Goal: Information Seeking & Learning: Understand process/instructions

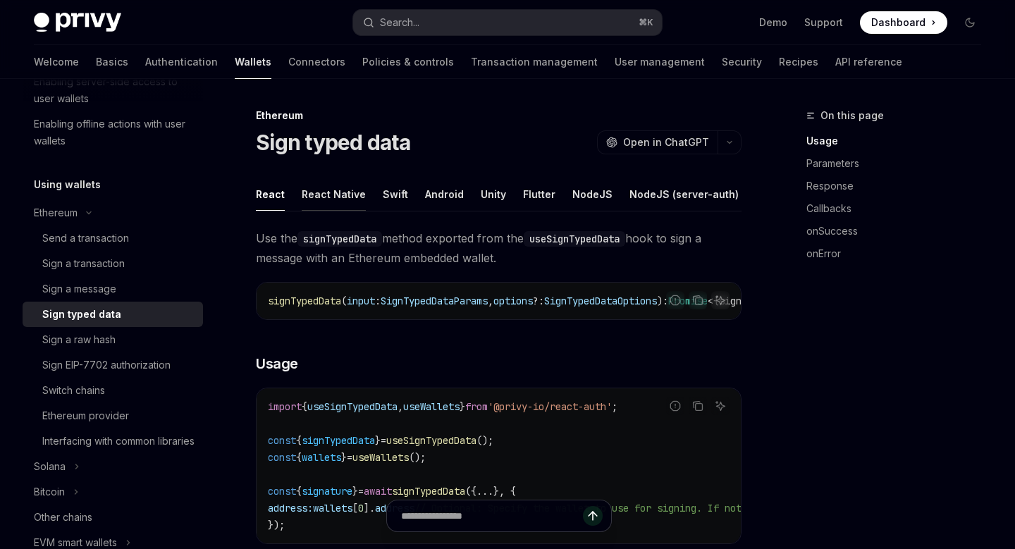
click at [346, 190] on button "React Native" at bounding box center [334, 194] width 64 height 33
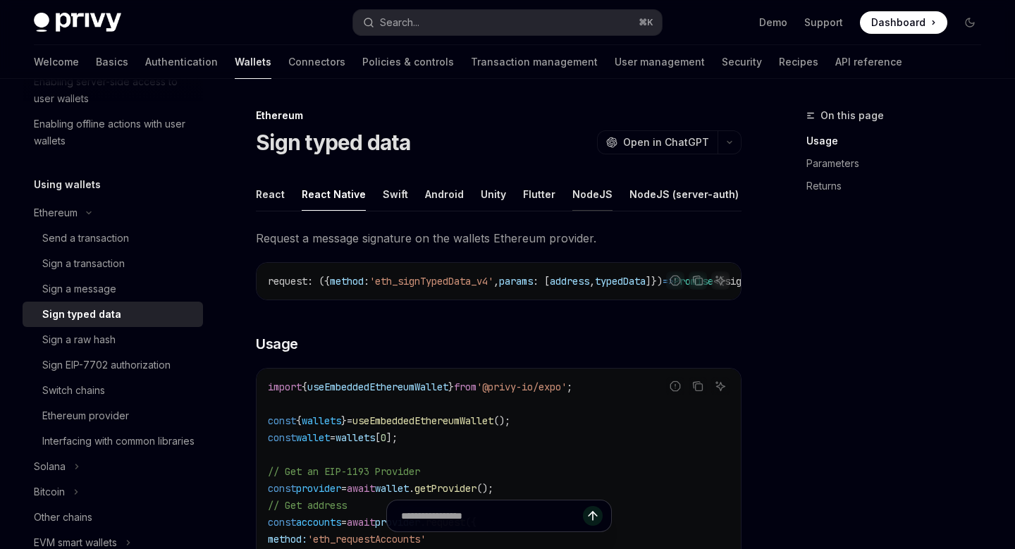
click at [575, 196] on button "NodeJS" at bounding box center [593, 194] width 40 height 33
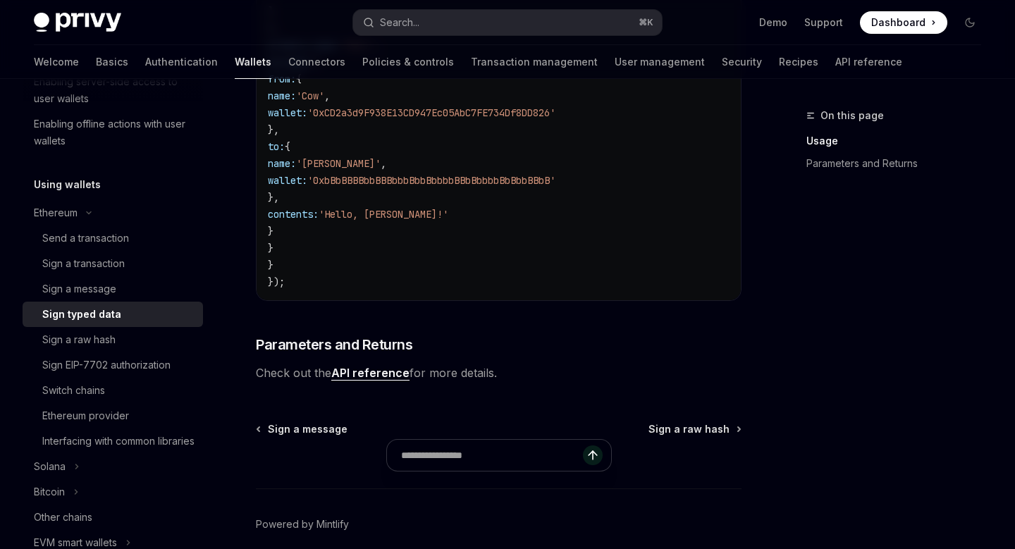
scroll to position [879, 0]
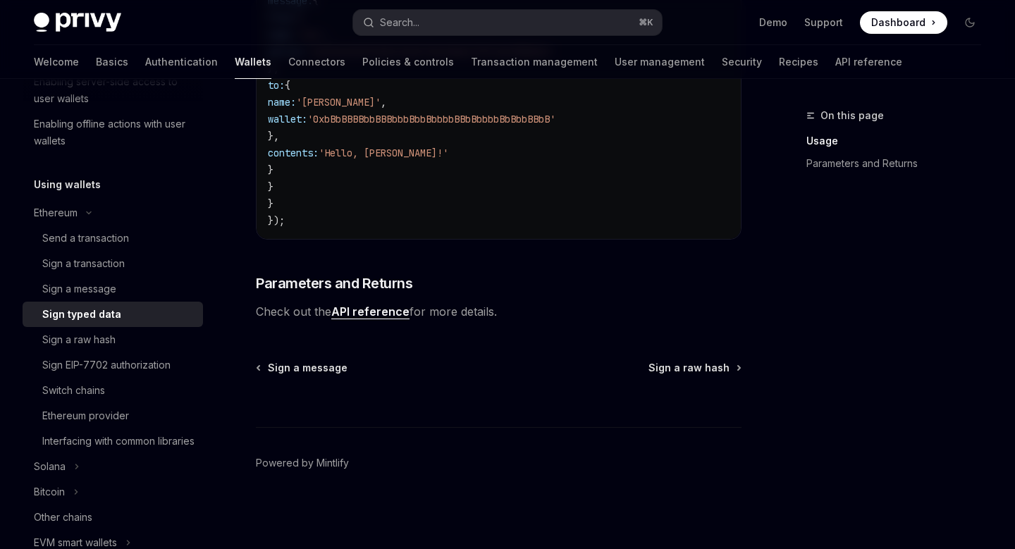
click at [386, 310] on link "API reference" at bounding box center [370, 312] width 78 height 15
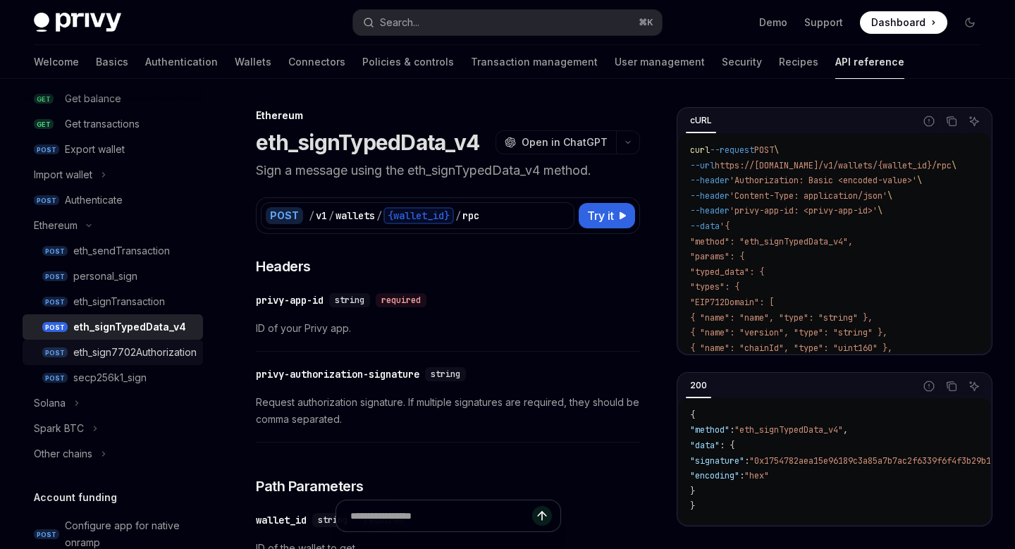
click at [174, 354] on div "eth_sign7702Authorization" at bounding box center [134, 352] width 123 height 17
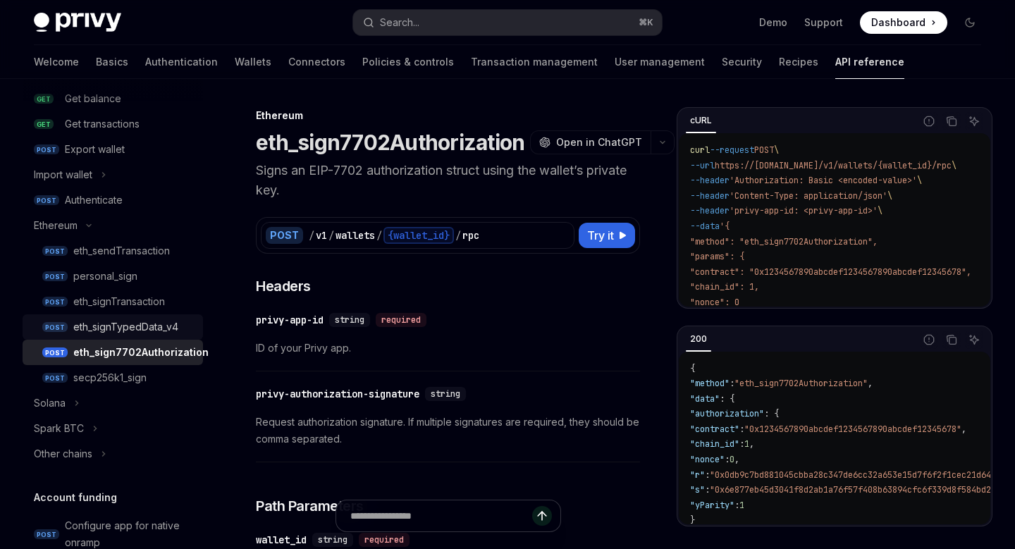
click at [154, 319] on div "eth_signTypedData_v4" at bounding box center [125, 327] width 105 height 17
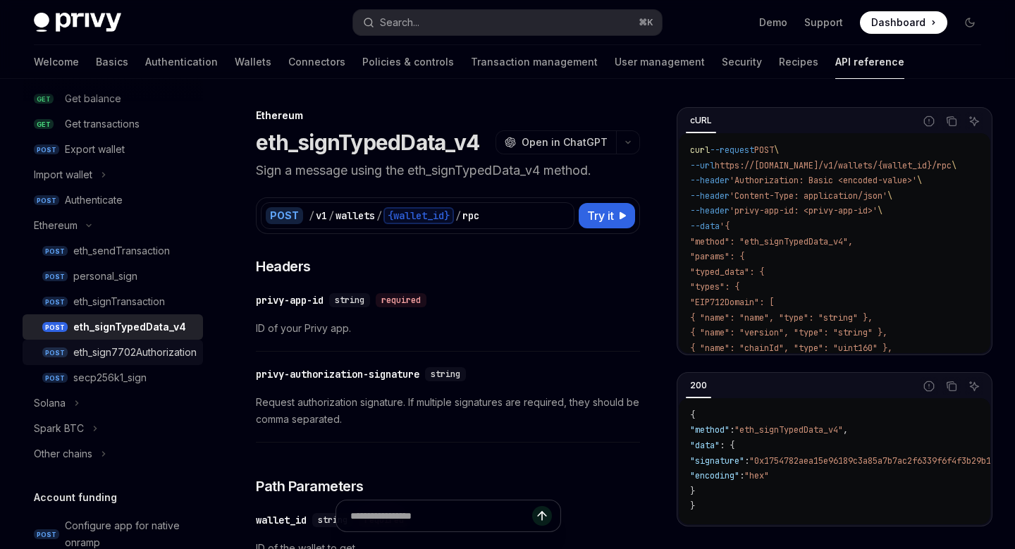
click at [134, 351] on div "eth_sign7702Authorization" at bounding box center [134, 352] width 123 height 17
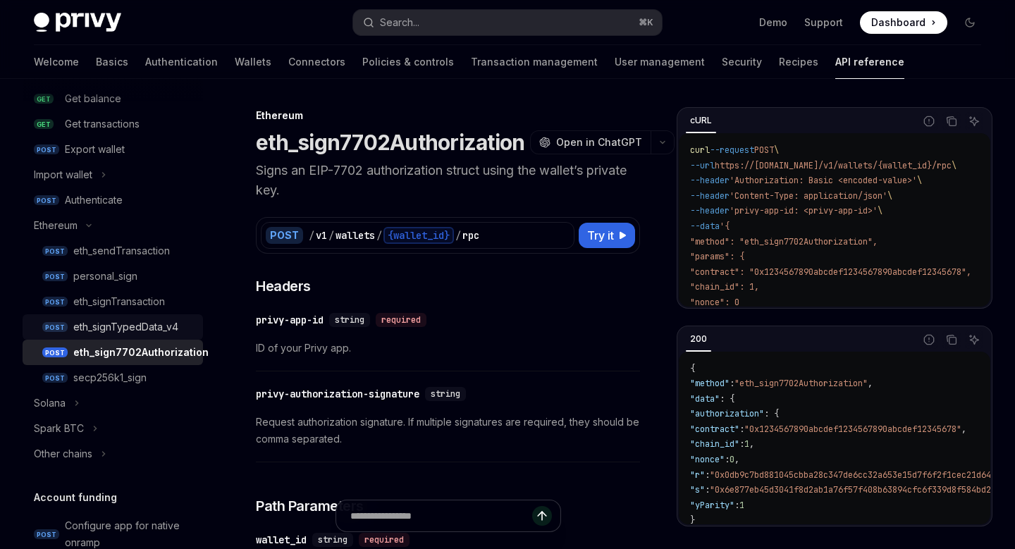
click at [144, 332] on div "eth_signTypedData_v4" at bounding box center [125, 327] width 105 height 17
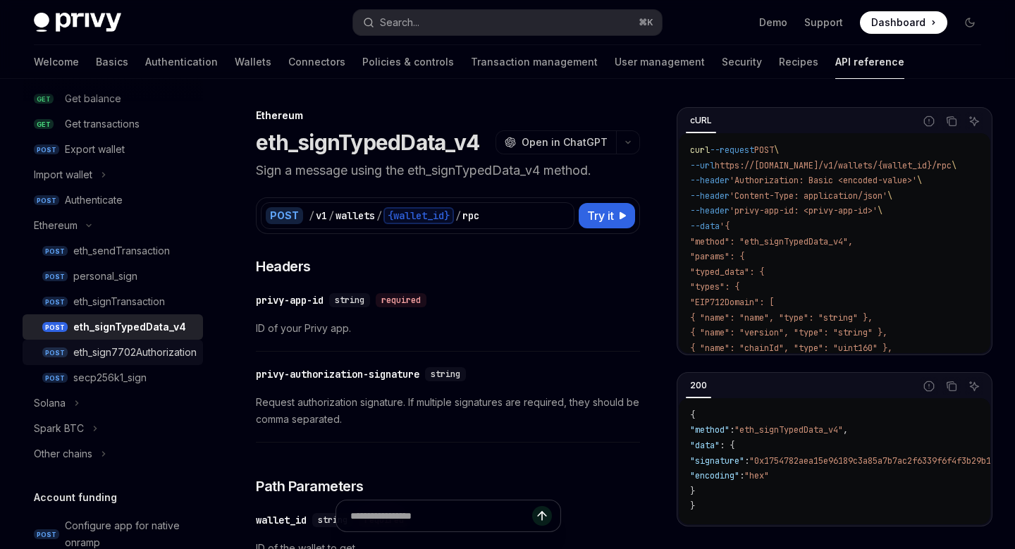
click at [133, 352] on div "eth_sign7702Authorization" at bounding box center [134, 352] width 123 height 17
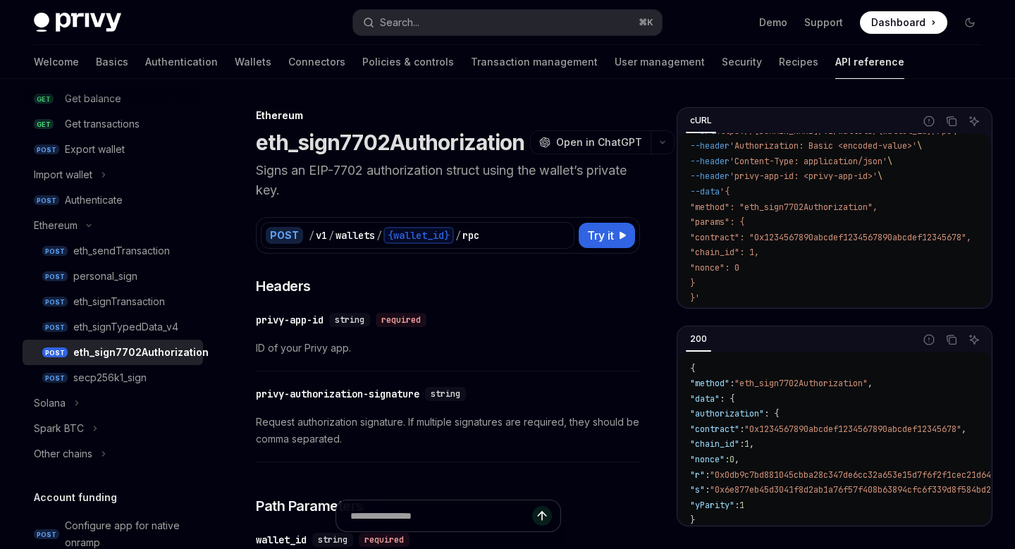
scroll to position [35, 0]
click at [167, 324] on div "eth_signTypedData_v4" at bounding box center [125, 327] width 105 height 17
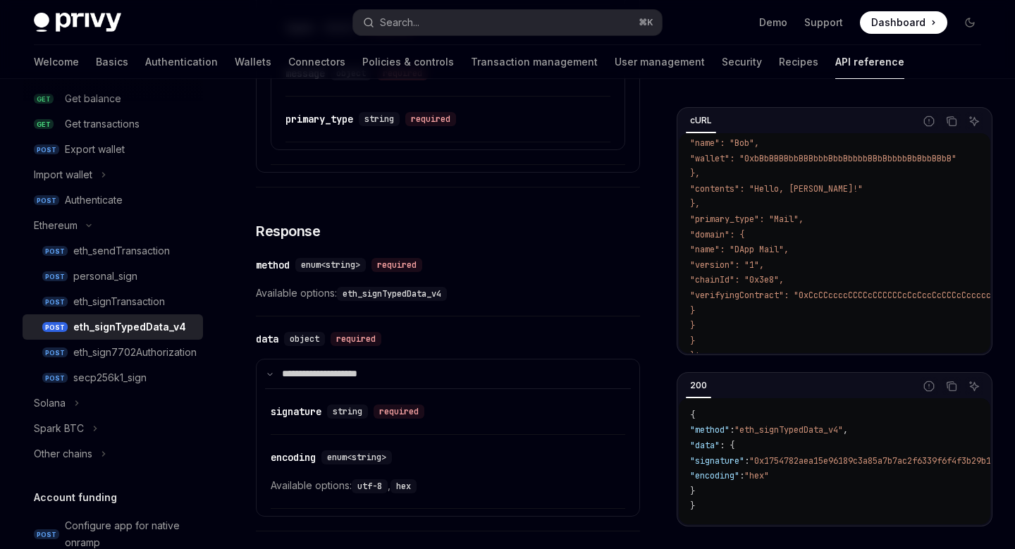
scroll to position [1097, 0]
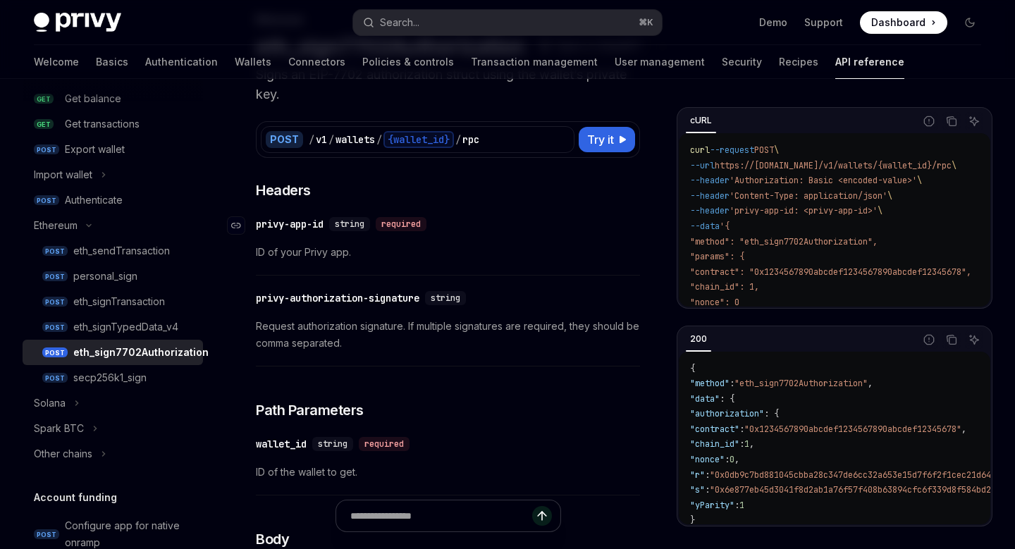
scroll to position [102, 0]
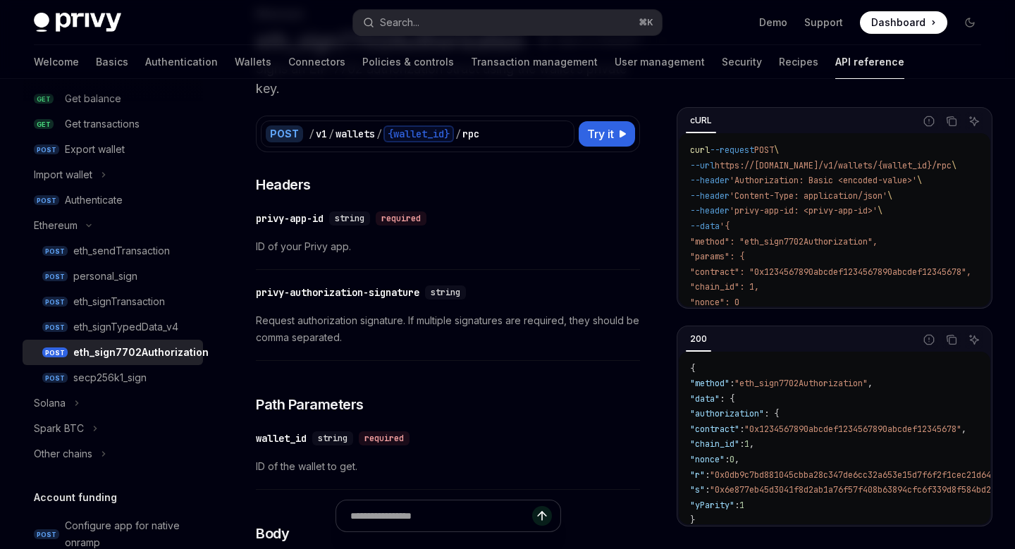
click at [481, 191] on h3 "​ Headers" at bounding box center [448, 185] width 384 height 20
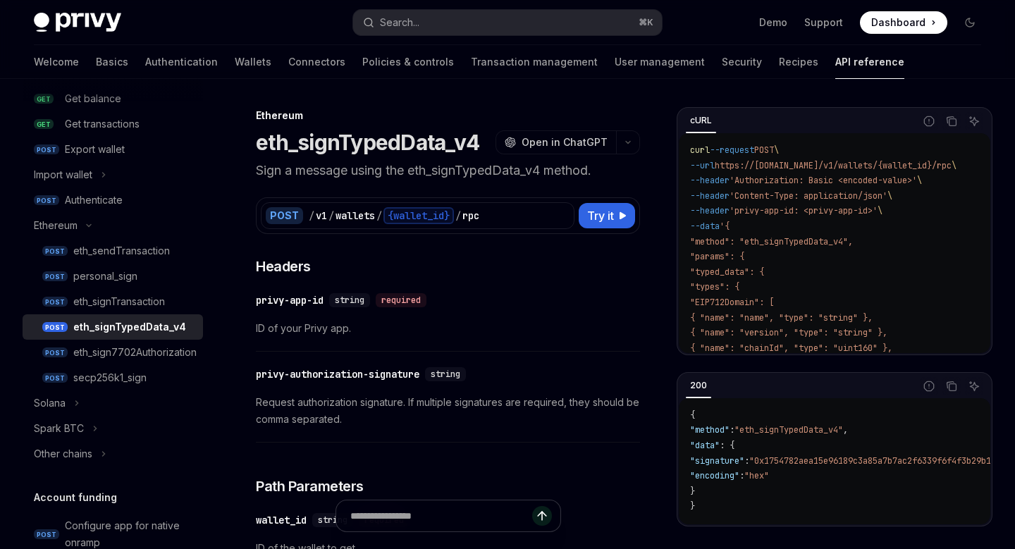
click at [389, 140] on h1 "eth_signTypedData_v4" at bounding box center [368, 142] width 224 height 25
copy h1 "eth_signTypedData_v4"
click at [353, 149] on h1 "eth_signTypedData_v4" at bounding box center [368, 142] width 224 height 25
click at [312, 142] on h1 "eth_signTypedData_v4" at bounding box center [368, 142] width 224 height 25
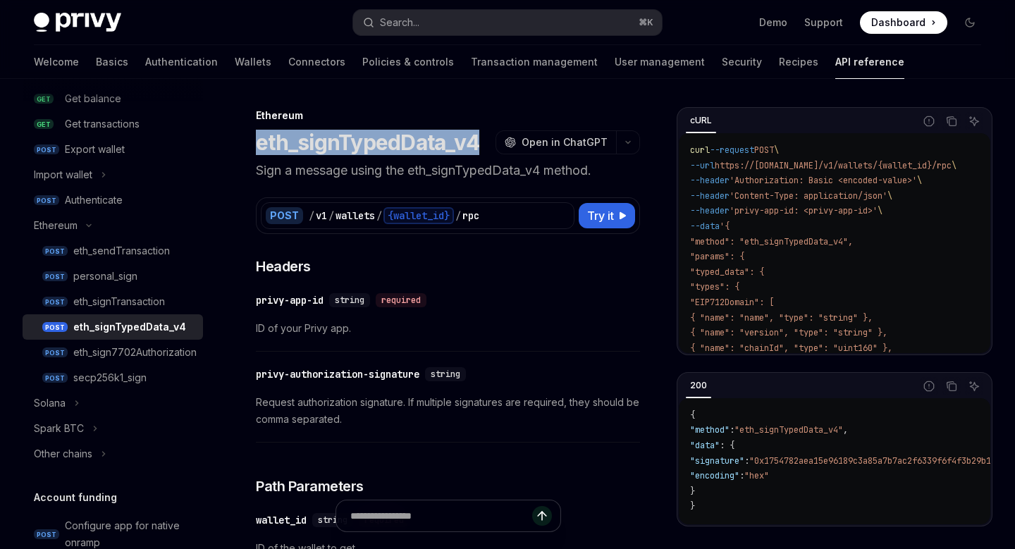
drag, startPoint x: 301, startPoint y: 143, endPoint x: 447, endPoint y: 143, distance: 146.0
click at [447, 143] on h1 "eth_signTypedData_v4" at bounding box center [368, 142] width 224 height 25
copy h1 "eth_signTypedData_v4"
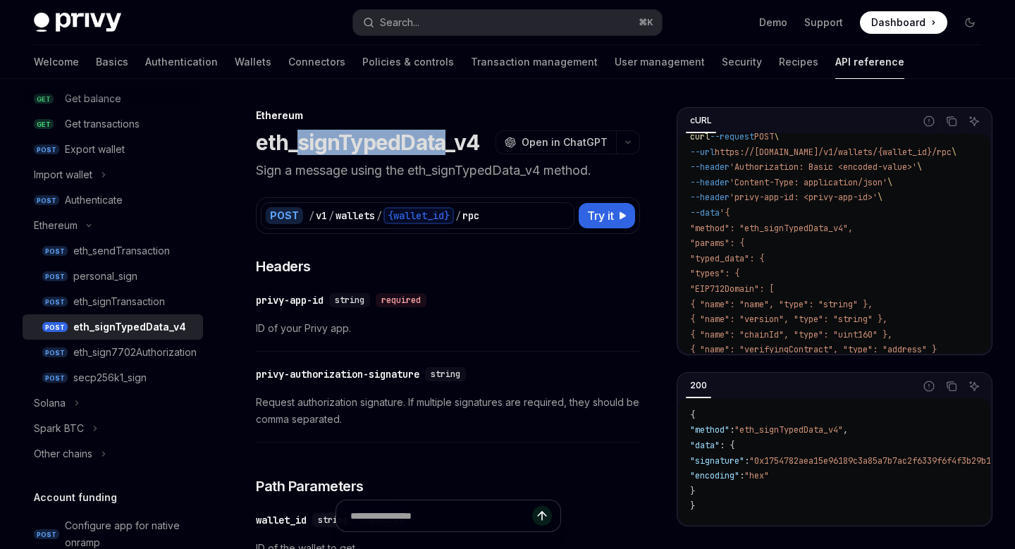
scroll to position [15, 0]
copy h1 "signTypedData"
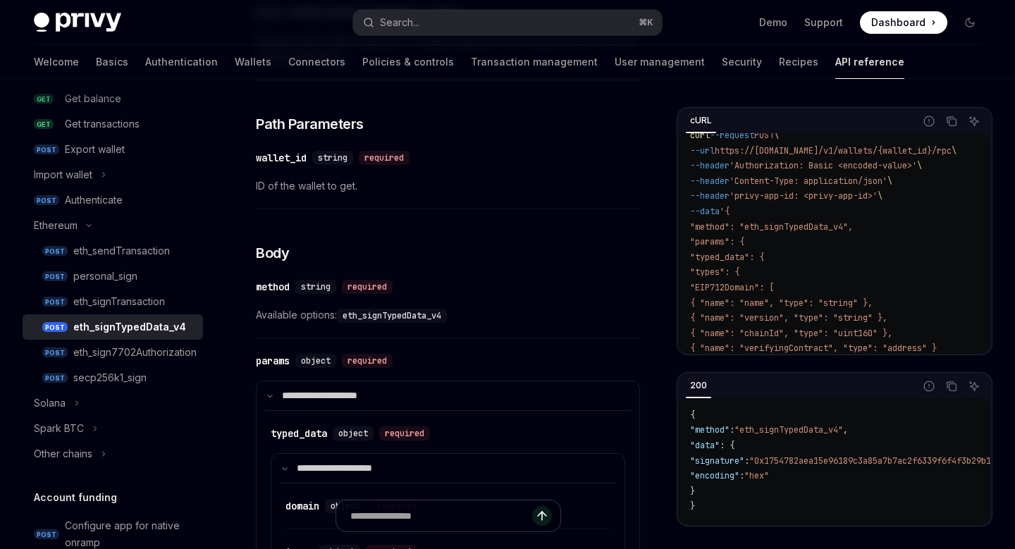
scroll to position [0, 0]
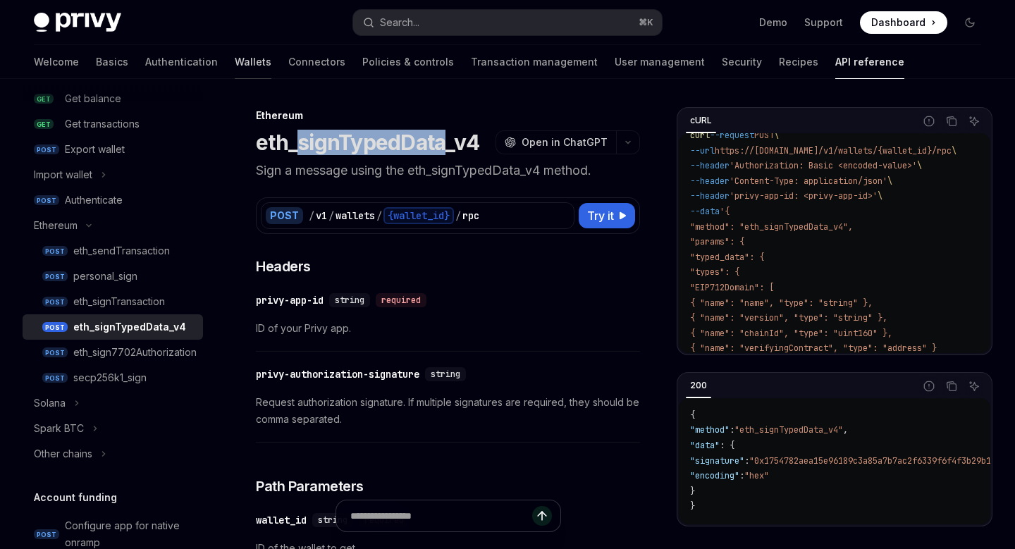
click at [235, 67] on link "Wallets" at bounding box center [253, 62] width 37 height 34
type textarea "*"
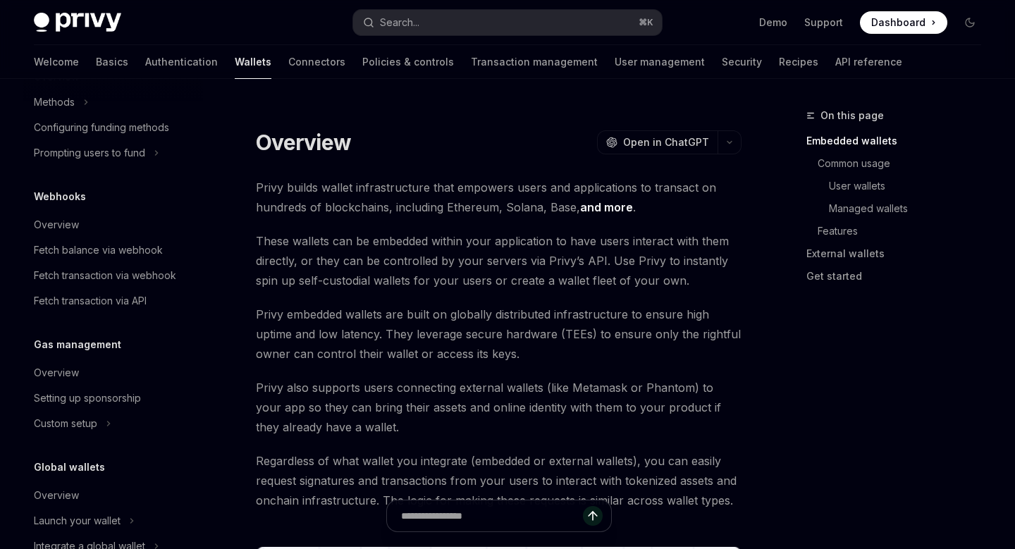
scroll to position [625, 0]
click at [439, 13] on button "Search... ⌘ K" at bounding box center [507, 22] width 308 height 25
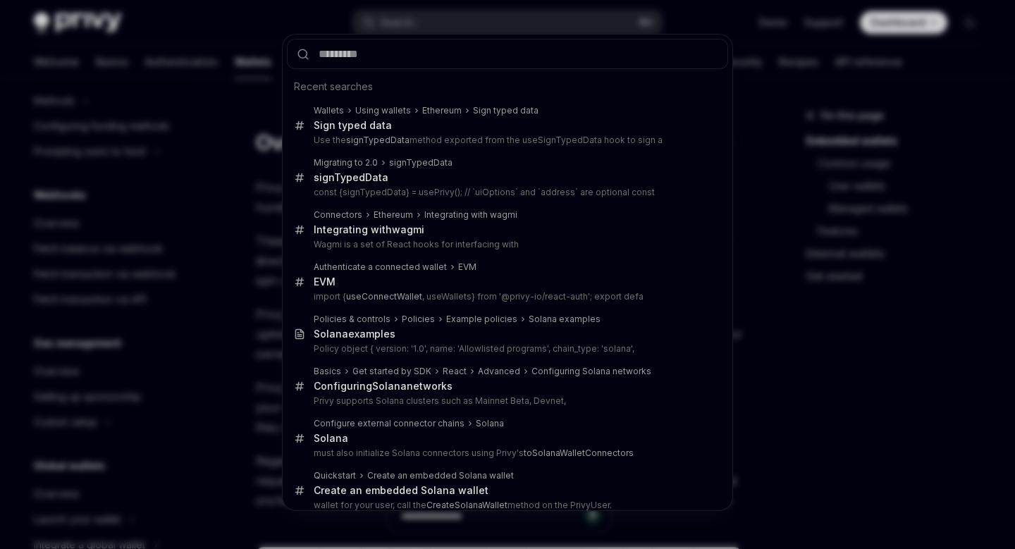
click at [484, 59] on input "text" at bounding box center [507, 54] width 441 height 30
click at [475, 55] on input "text" at bounding box center [507, 54] width 441 height 30
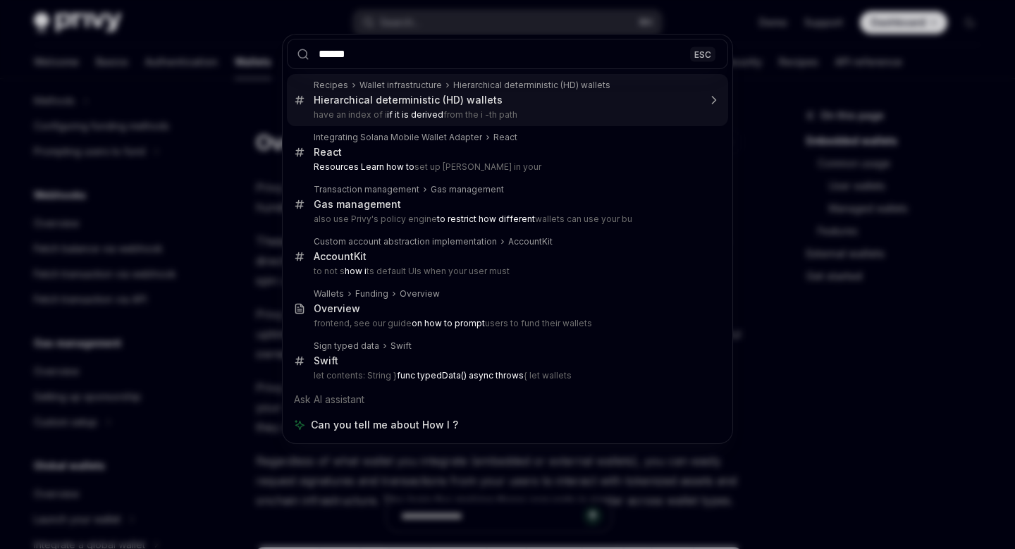
click at [379, 54] on input "*****" at bounding box center [507, 54] width 441 height 30
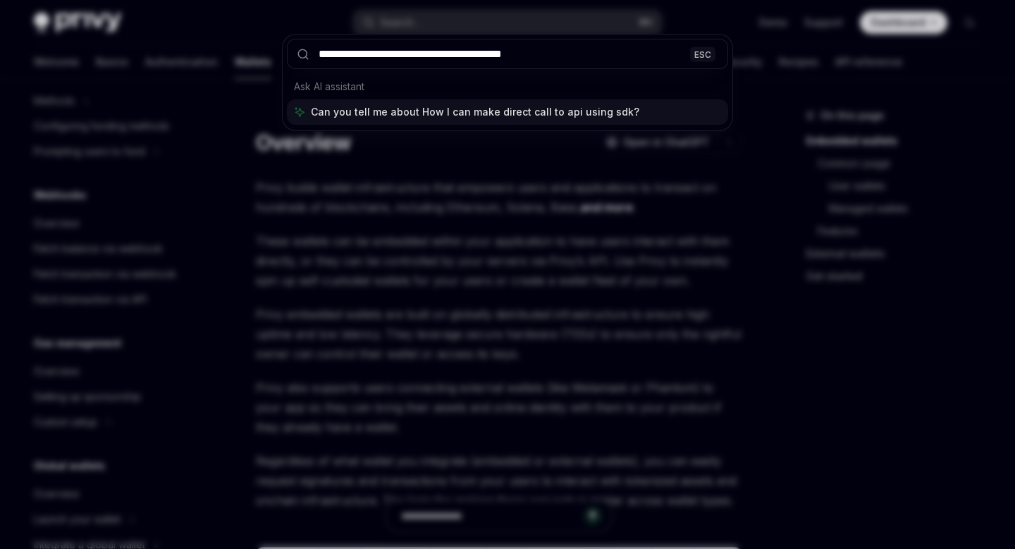
type input "**********"
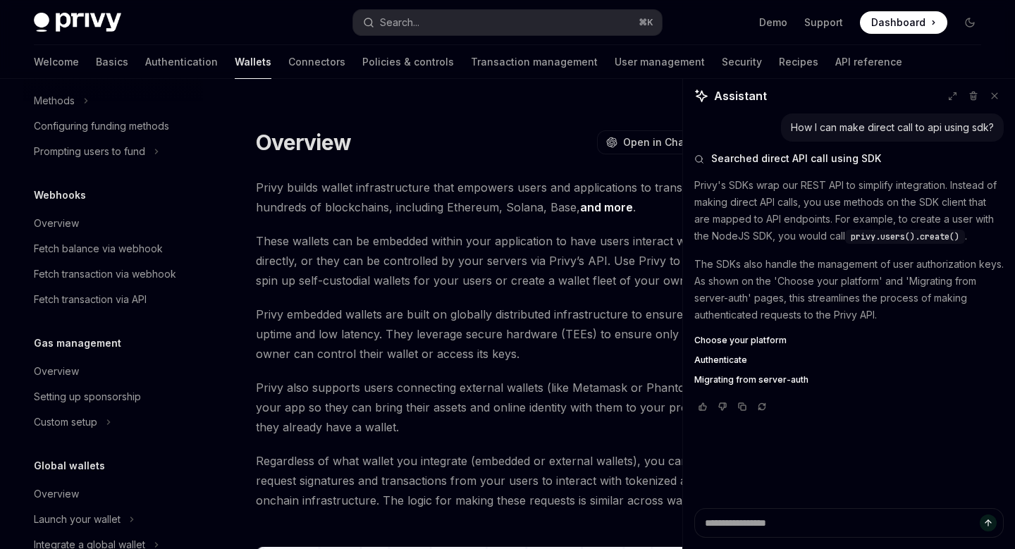
type textarea "*"
